Goal: Navigation & Orientation: Find specific page/section

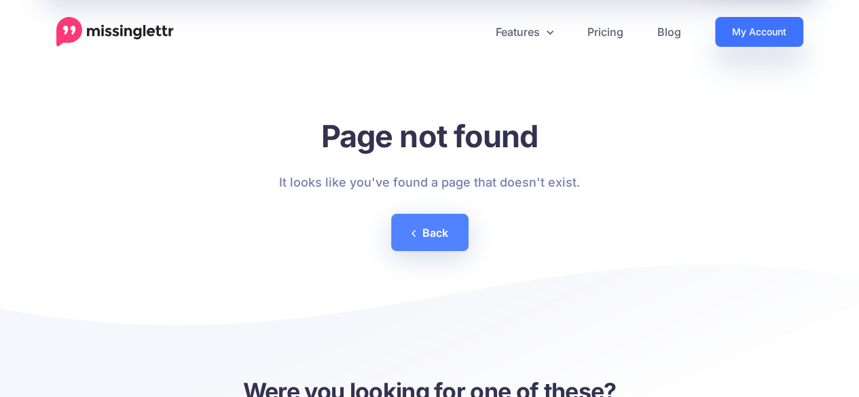
drag, startPoint x: 0, startPoint y: 0, endPoint x: 745, endPoint y: 32, distance: 745.6
click at [745, 32] on link "My Account" at bounding box center [759, 32] width 88 height 30
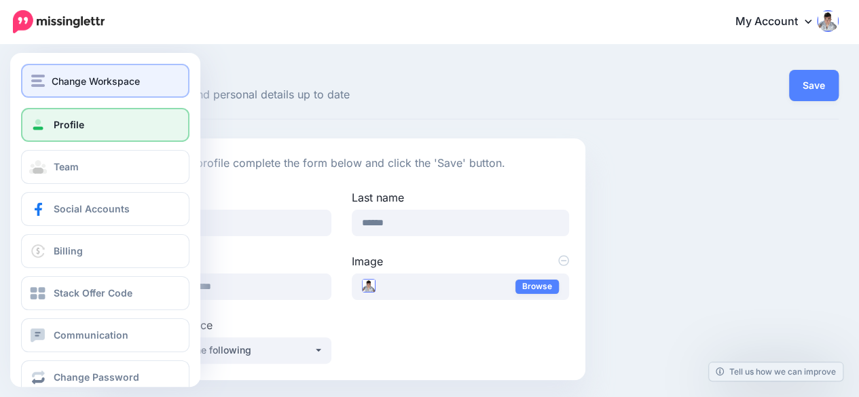
click at [39, 81] on img "button" at bounding box center [38, 81] width 14 height 12
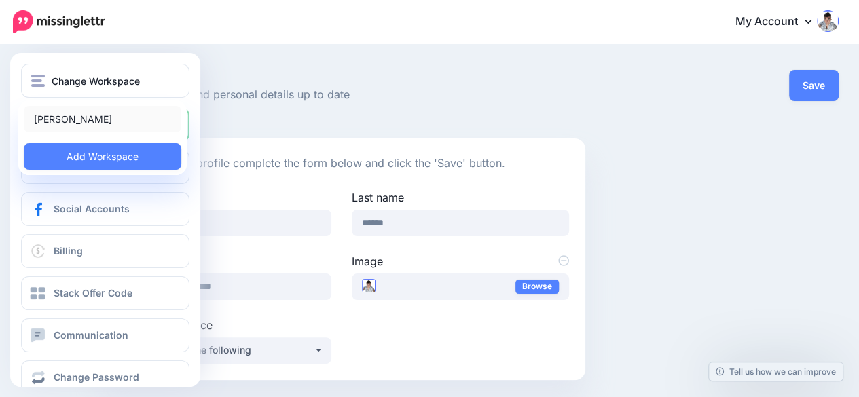
click at [69, 115] on link "Enda Cusack" at bounding box center [103, 119] width 158 height 26
